Goal: Task Accomplishment & Management: Use online tool/utility

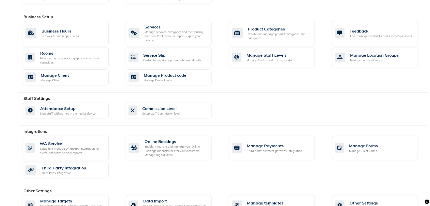
scroll to position [173, 0]
drag, startPoint x: 173, startPoint y: 16, endPoint x: 170, endPoint y: 30, distance: 14.3
click at [170, 30] on div "Business Setup Business Hours Set your business open hours Services Manage serv…" at bounding box center [222, 52] width 409 height 79
click at [170, 30] on div "Manage services, categories and their pricing, duration. Print menu, or import,…" at bounding box center [175, 36] width 63 height 13
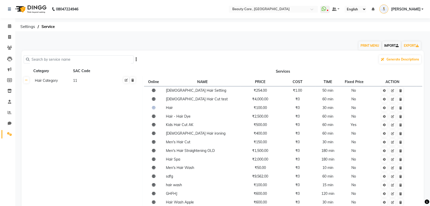
click at [384, 43] on link "IMPORT" at bounding box center [391, 45] width 19 height 9
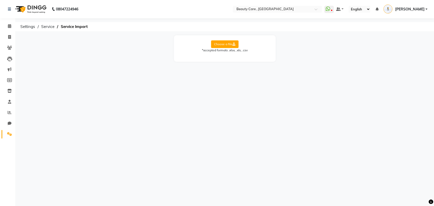
click at [231, 46] on label "Choose a file" at bounding box center [224, 44] width 27 height 8
click at [0, 0] on input "Choose a file" at bounding box center [0, 0] width 0 height 0
click at [231, 60] on select "Select Sheet Sheet1" at bounding box center [247, 61] width 38 height 8
select select "Sheet1"
click at [228, 57] on select "Select Sheet Sheet1" at bounding box center [247, 61] width 38 height 8
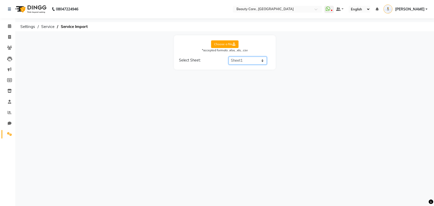
select select "Service Name"
select select "Price"
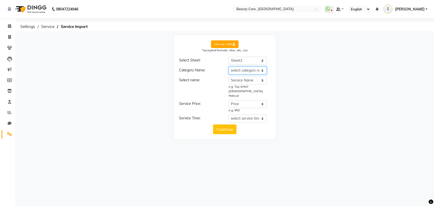
click at [243, 70] on select "select category name Service Category Service Name Price Time (mins)" at bounding box center [247, 71] width 38 height 8
select select "Service Category"
click at [228, 67] on select "select category name Service Category Service Name Price Time (mins)" at bounding box center [247, 71] width 38 height 8
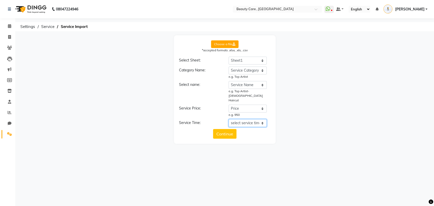
click at [237, 119] on select "select service time Service Category Service Name Price Time (mins)" at bounding box center [247, 123] width 38 height 8
select select "Time (mins)"
click at [228, 119] on select "select service time Service Category Service Name Price Time (mins)" at bounding box center [247, 123] width 38 height 8
click at [231, 134] on button "Continue" at bounding box center [224, 139] width 23 height 10
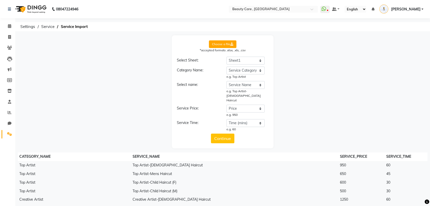
click at [419, 9] on span "[PERSON_NAME]" at bounding box center [404, 9] width 29 height 5
click at [401, 34] on link "Sign out" at bounding box center [397, 37] width 47 height 8
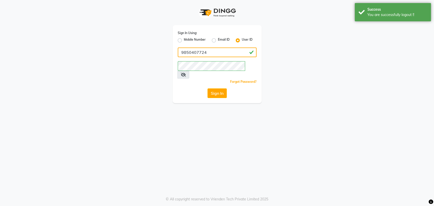
click at [228, 55] on input "9850407724" at bounding box center [217, 53] width 79 height 10
paste input "[PERSON_NAME]"
type input "[PERSON_NAME]"
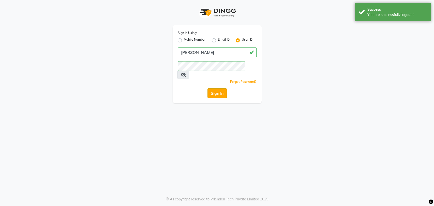
drag, startPoint x: 195, startPoint y: 88, endPoint x: 215, endPoint y: 88, distance: 19.3
click at [215, 88] on div "Sign In" at bounding box center [217, 93] width 79 height 10
click at [215, 88] on button "Sign In" at bounding box center [216, 93] width 19 height 10
